Goal: Transaction & Acquisition: Purchase product/service

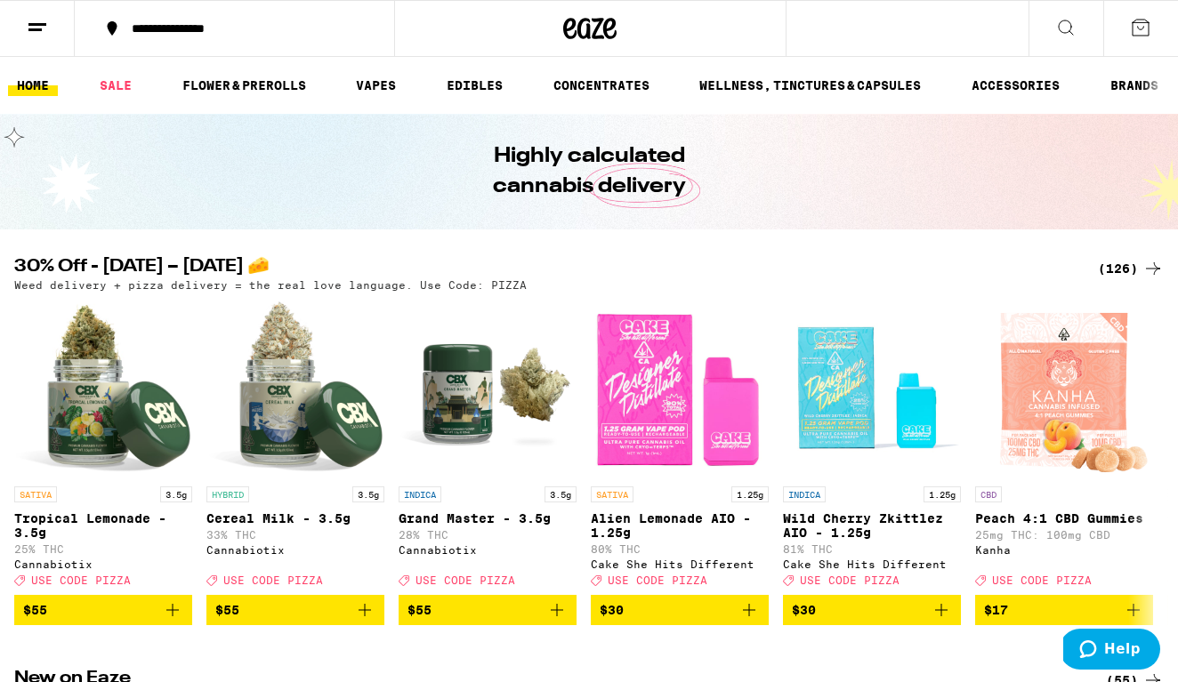
click at [29, 29] on line at bounding box center [34, 29] width 13 height 0
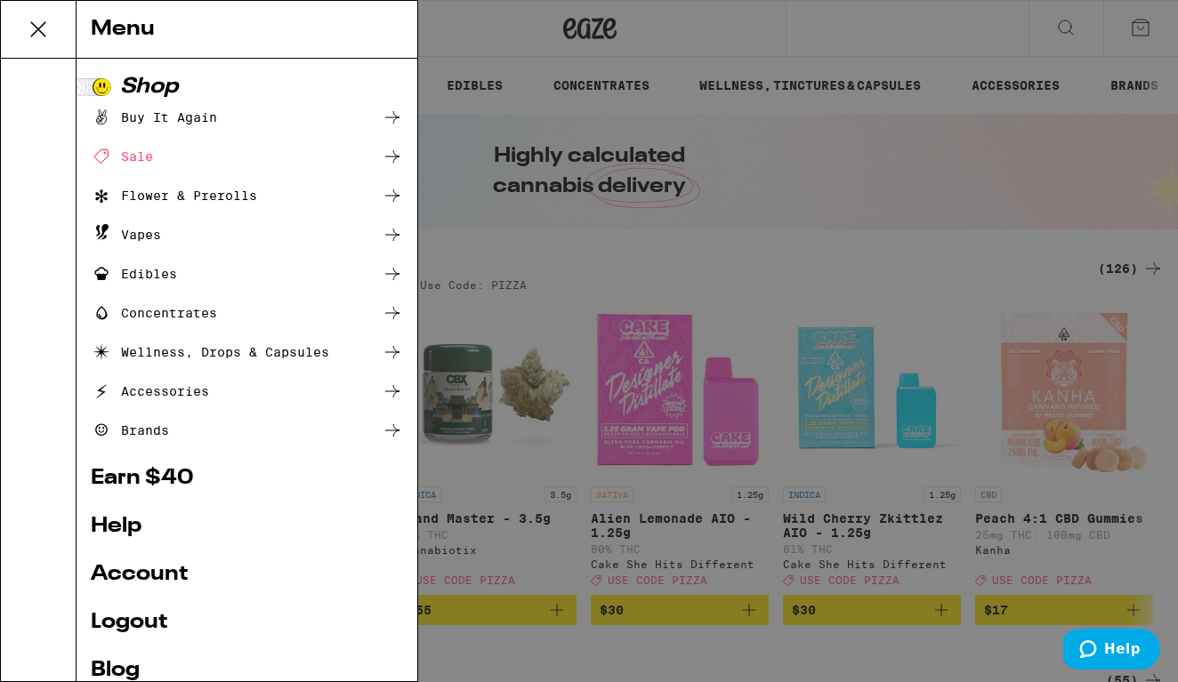
click at [37, 28] on icon at bounding box center [38, 29] width 14 height 14
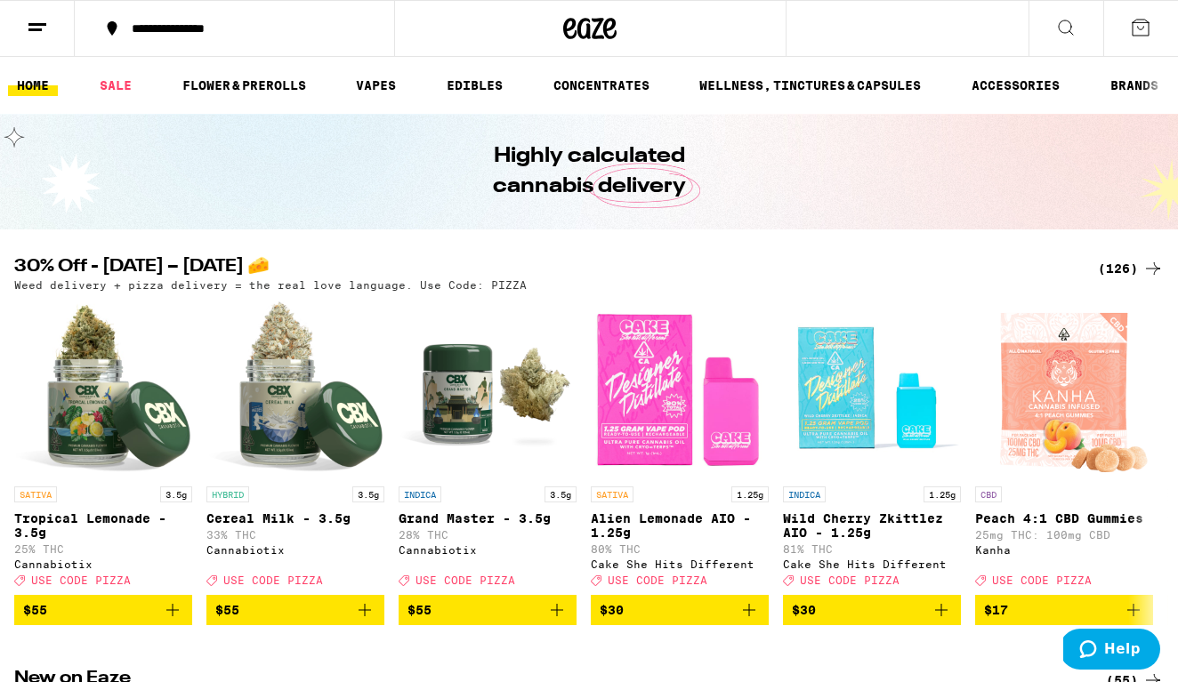
click at [1123, 267] on div "(126)" at bounding box center [1131, 268] width 66 height 21
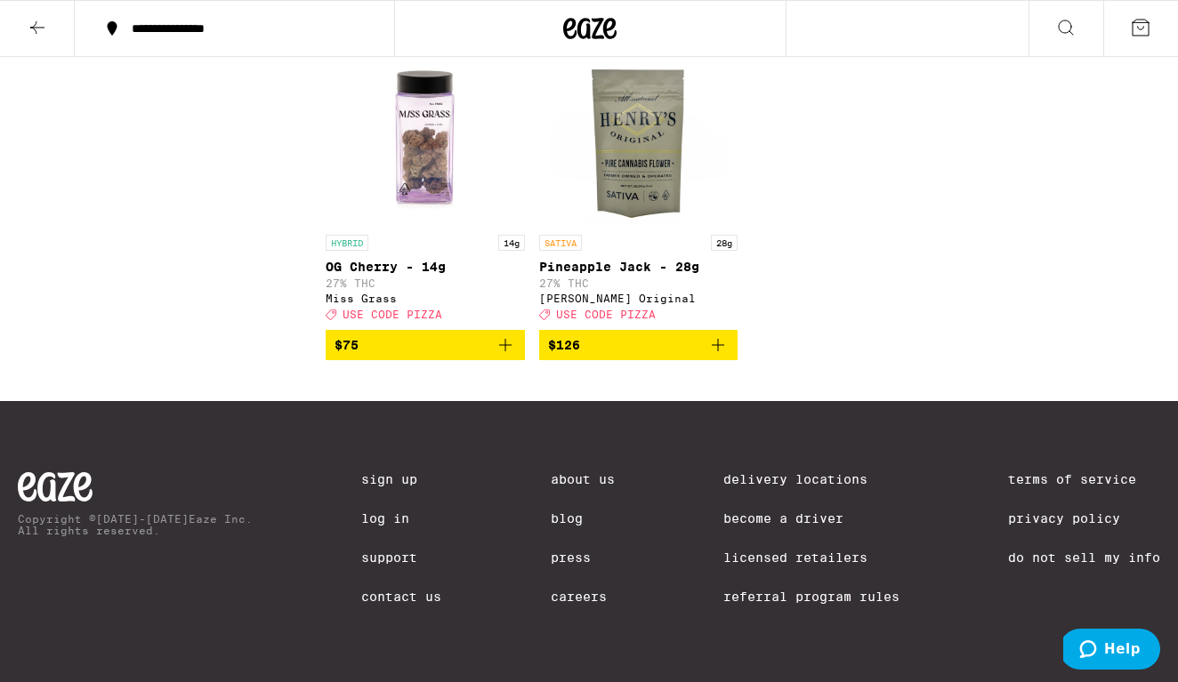
scroll to position [11032, 0]
click at [36, 20] on icon at bounding box center [37, 27] width 21 height 21
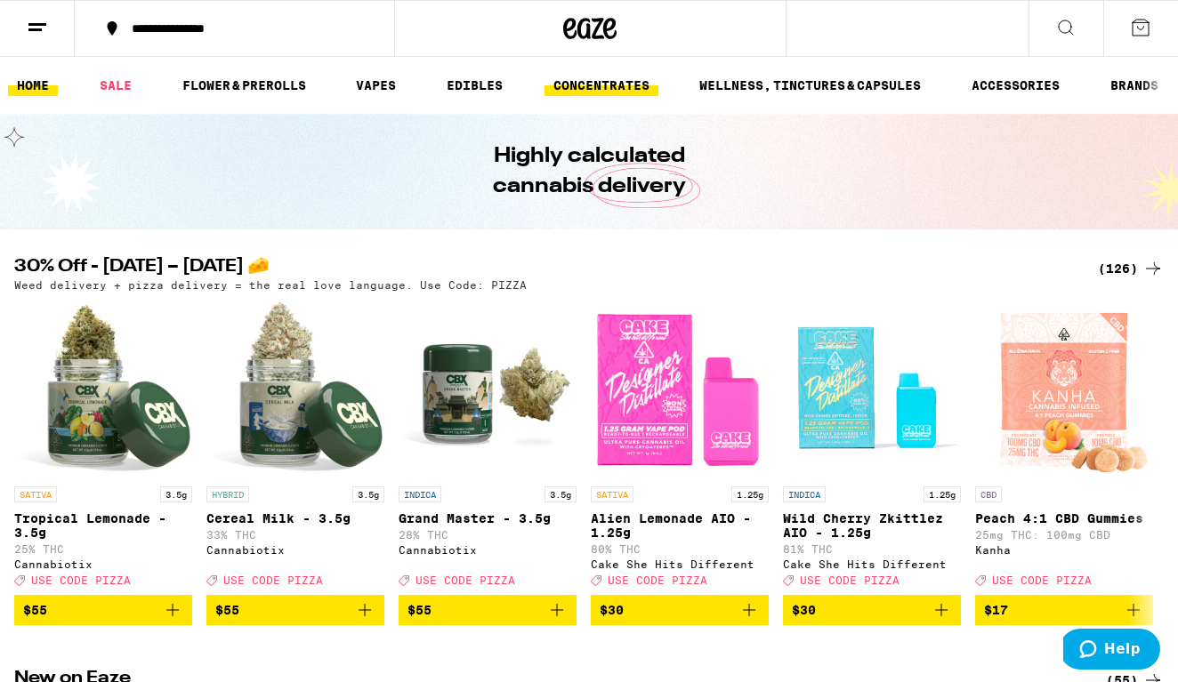
click at [620, 90] on link "CONCENTRATES" at bounding box center [601, 85] width 114 height 21
